Goal: Find specific page/section: Find specific page/section

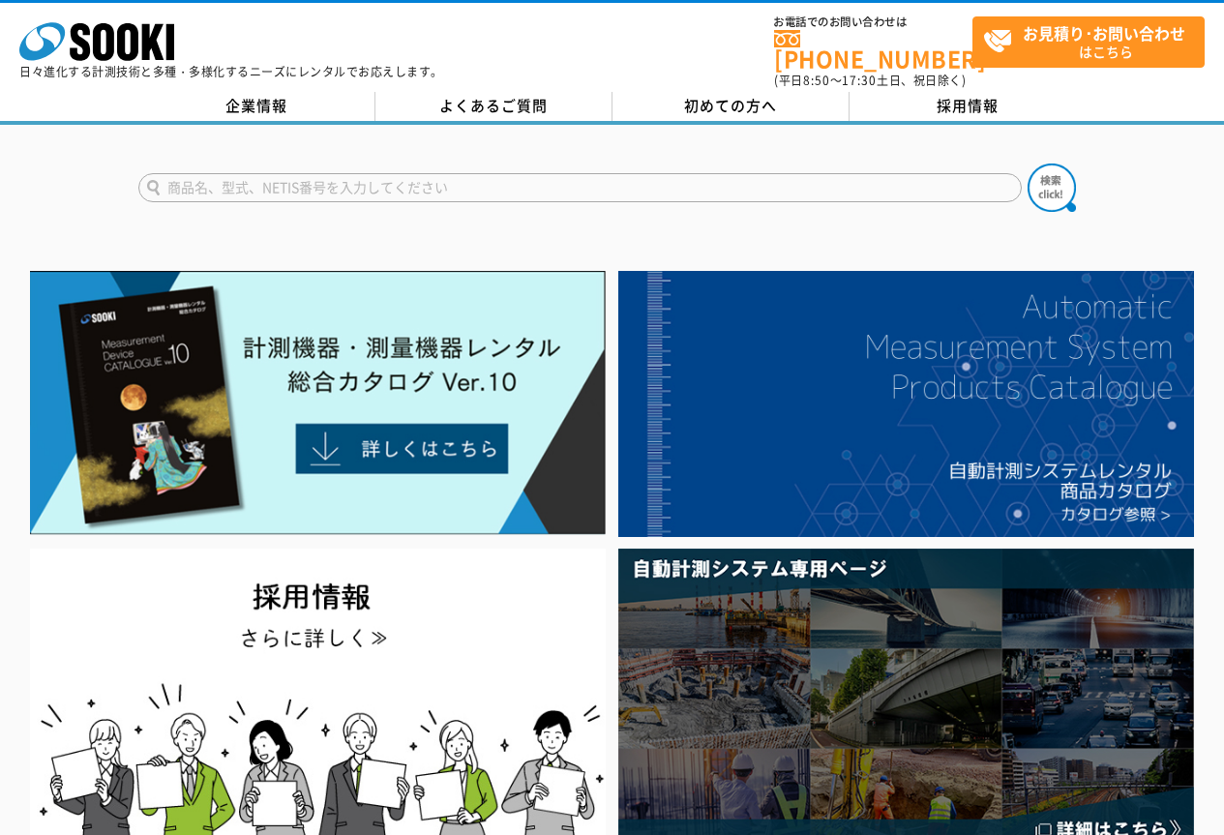
click at [494, 180] on input "text" at bounding box center [579, 187] width 883 height 29
type input "330"
click at [1028, 164] on button at bounding box center [1052, 188] width 48 height 48
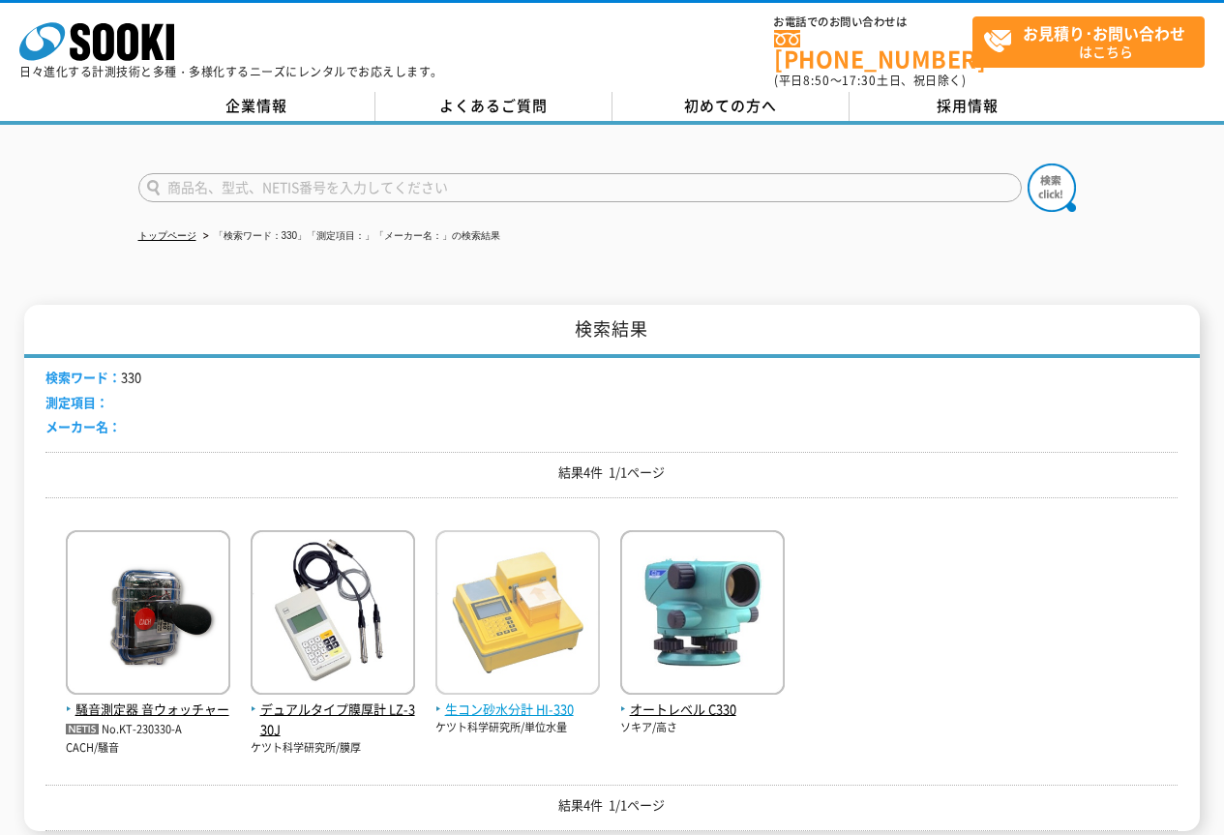
click at [588, 577] on img at bounding box center [517, 614] width 165 height 169
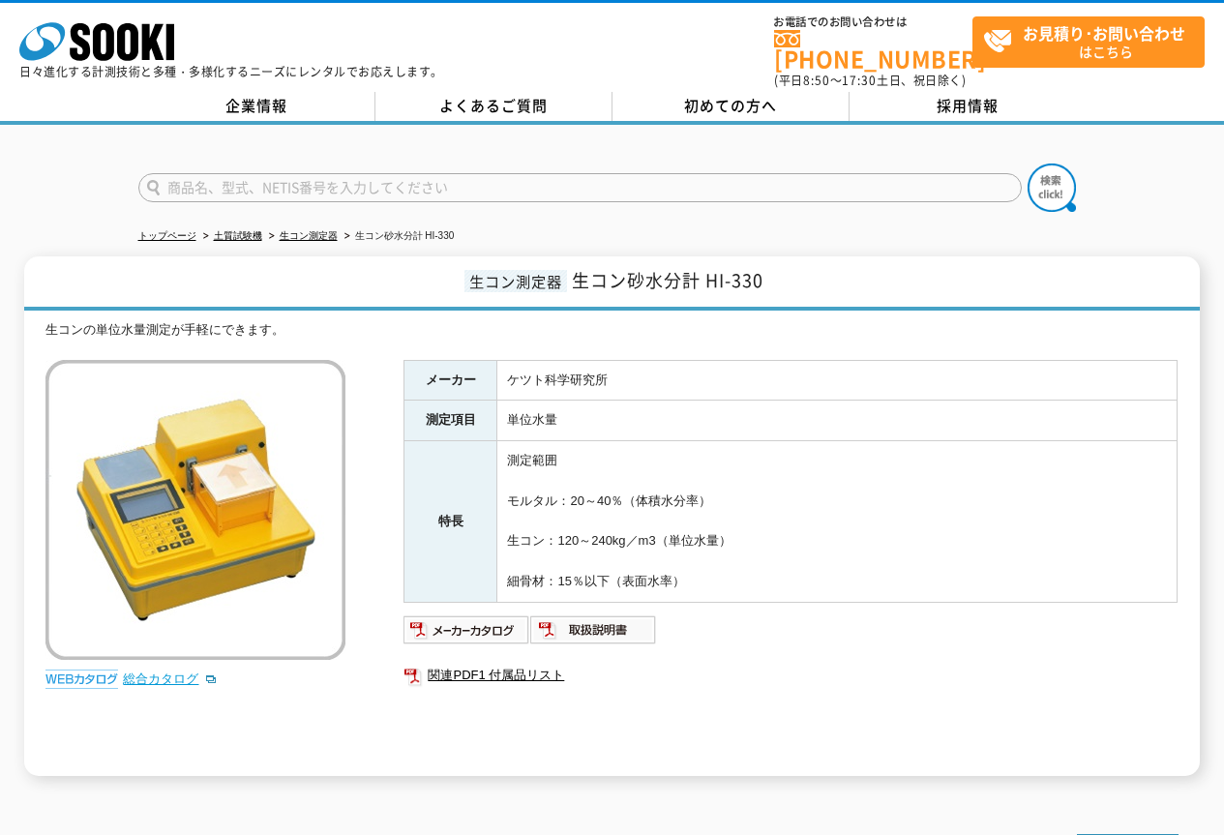
click at [184, 672] on link "総合カタログ" at bounding box center [170, 679] width 95 height 15
